Goal: Manage account settings

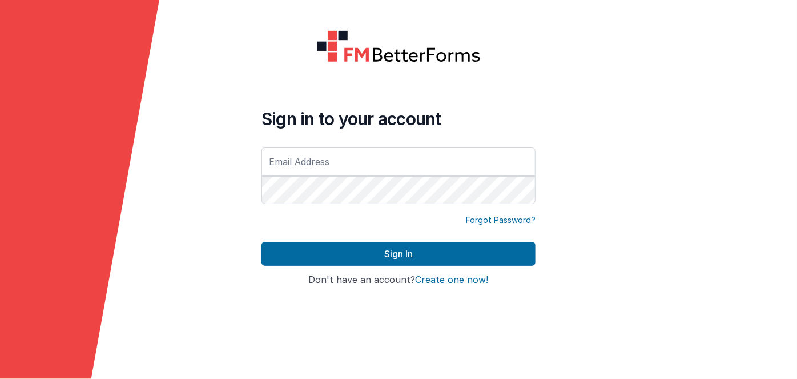
type input "[EMAIL_ADDRESS][DOMAIN_NAME]"
click at [435, 168] on input "[EMAIL_ADDRESS][DOMAIN_NAME]" at bounding box center [399, 161] width 274 height 29
click at [669, 294] on div at bounding box center [717, 189] width 159 height 379
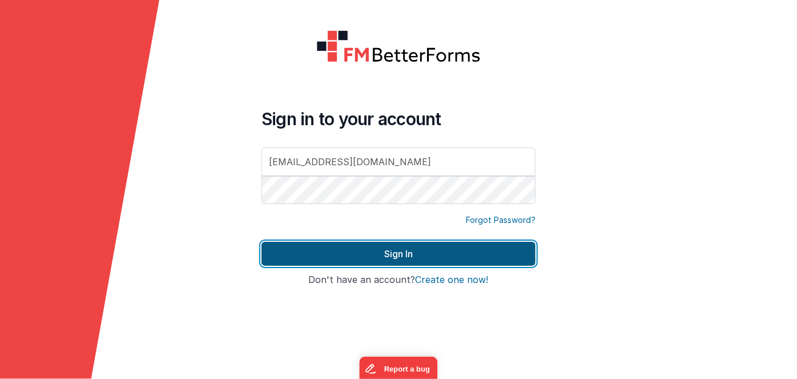
click at [409, 253] on button "Sign In" at bounding box center [399, 254] width 274 height 24
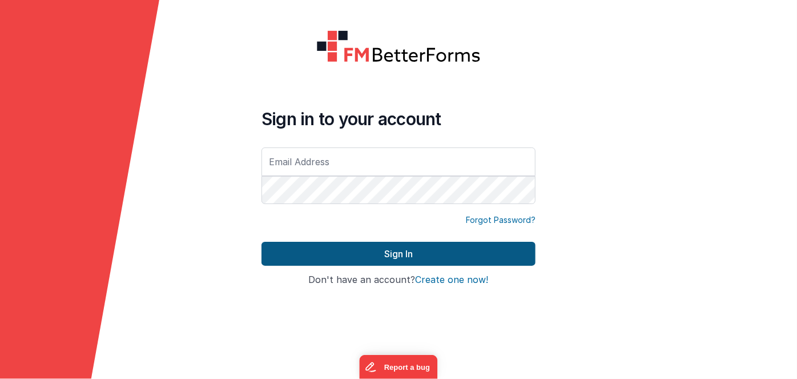
type input "[EMAIL_ADDRESS][DOMAIN_NAME]"
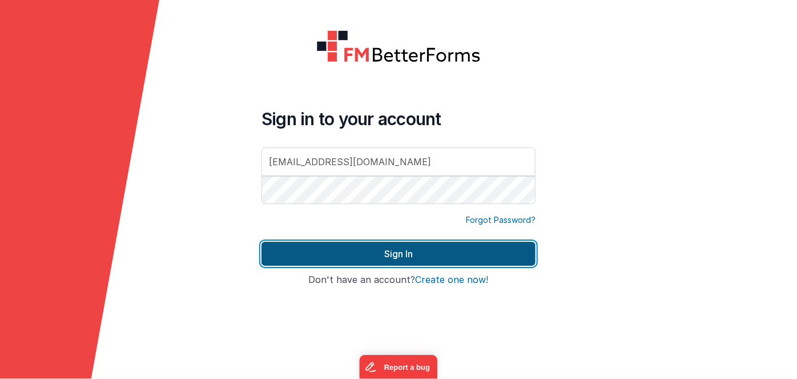
click at [436, 255] on button "Sign In" at bounding box center [399, 254] width 274 height 24
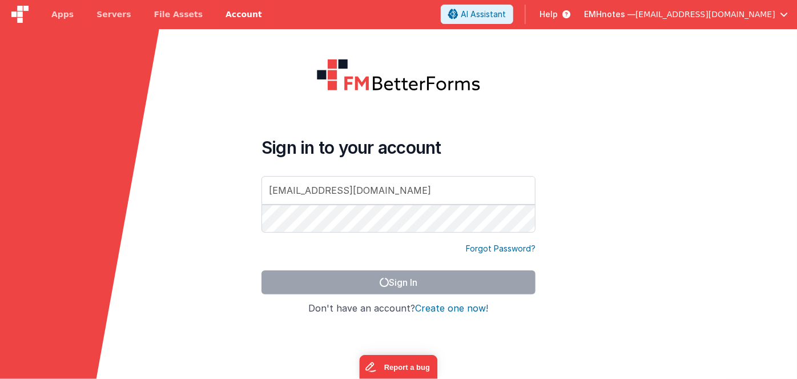
click at [217, 13] on link "Account" at bounding box center [243, 14] width 59 height 29
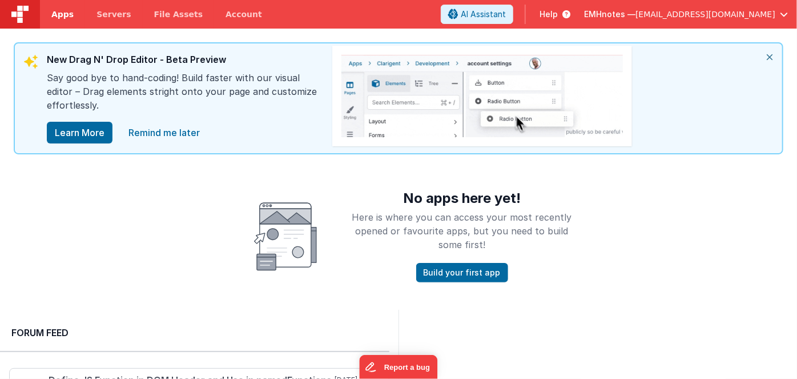
click at [65, 18] on span "Apps" at bounding box center [62, 14] width 22 height 11
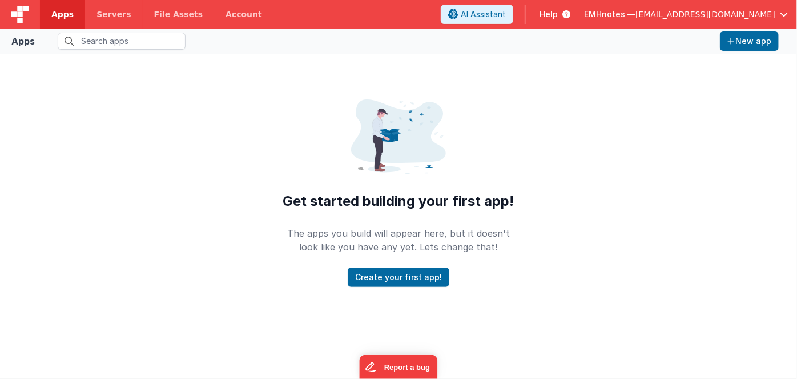
click at [636, 15] on span "EMHnotes —" at bounding box center [609, 14] width 51 height 11
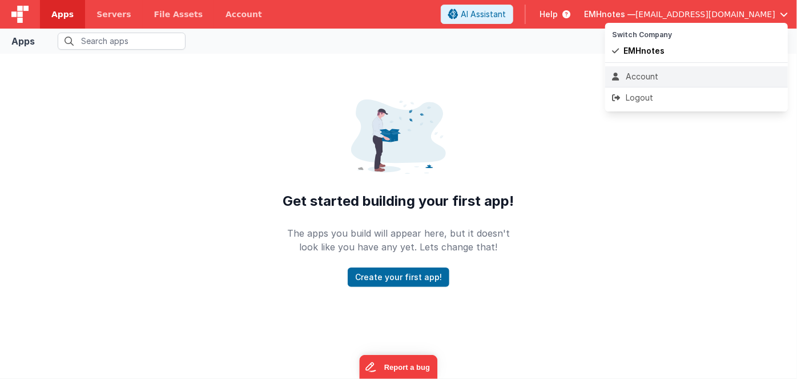
click at [659, 71] on div "Account" at bounding box center [696, 76] width 169 height 11
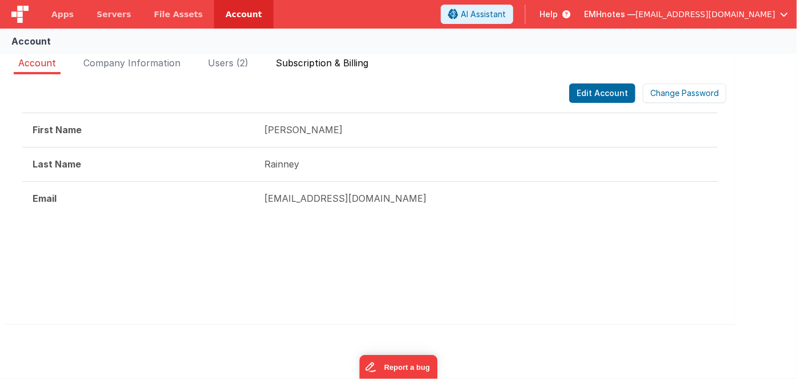
click at [309, 65] on span "Subscription & Billing" at bounding box center [322, 62] width 93 height 11
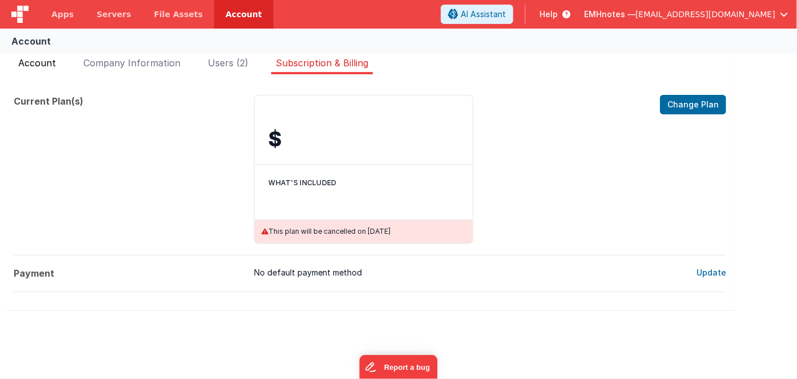
click at [50, 69] on li "Account" at bounding box center [37, 65] width 47 height 18
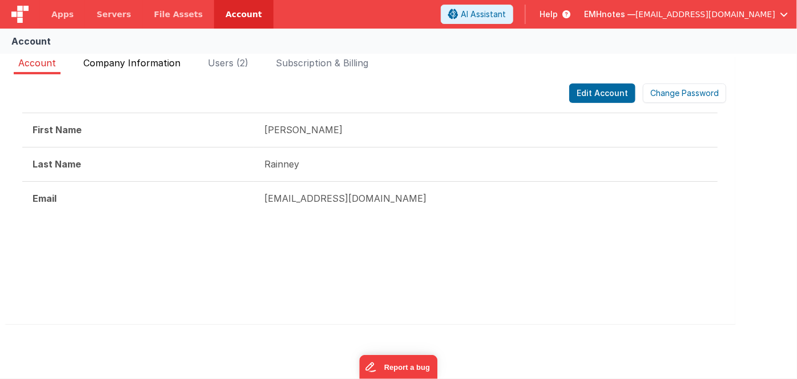
click at [142, 62] on span "Company Information" at bounding box center [131, 62] width 97 height 11
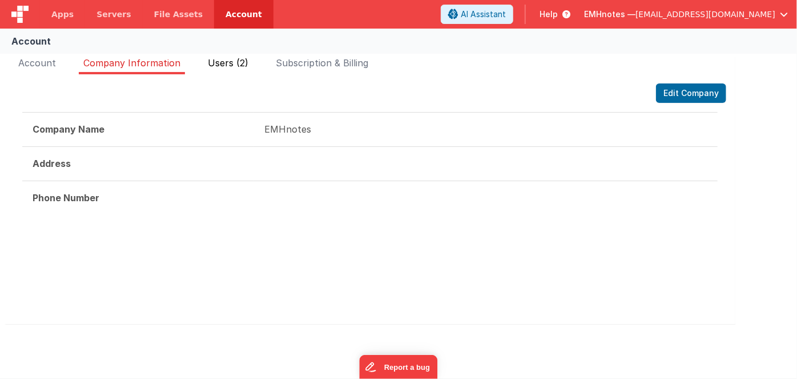
click at [234, 61] on span "Users (2)" at bounding box center [228, 62] width 41 height 11
